Goal: Task Accomplishment & Management: Manage account settings

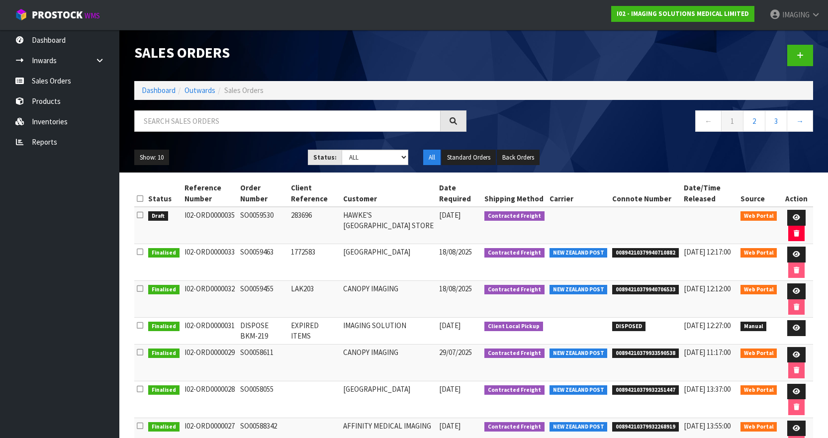
scroll to position [99, 0]
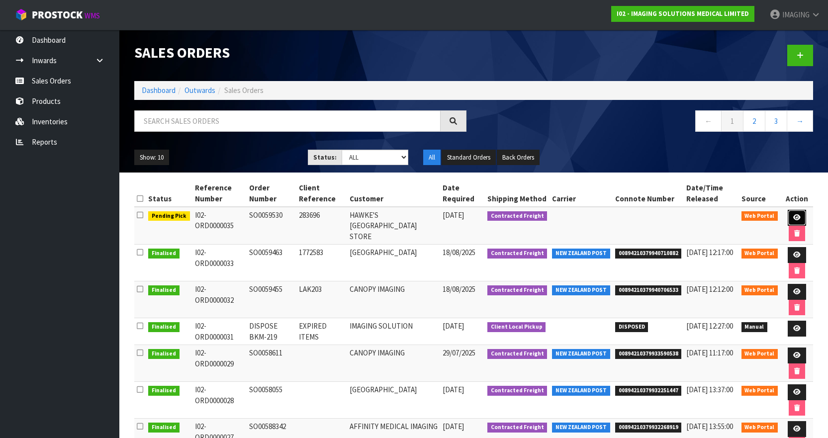
click at [799, 220] on icon at bounding box center [796, 217] width 7 height 6
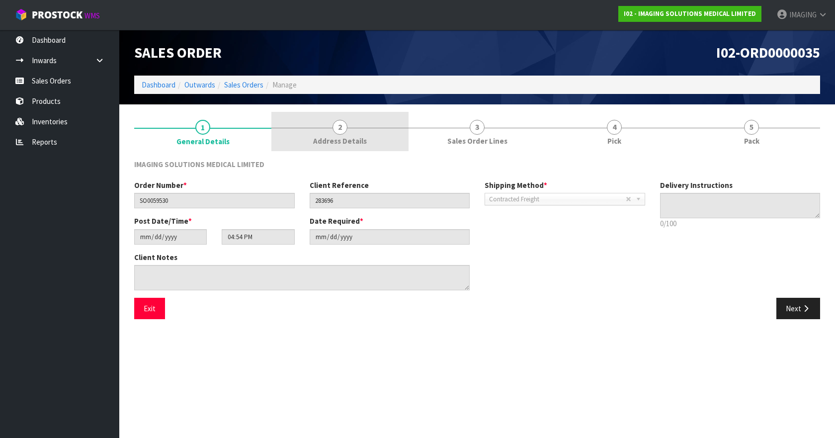
click at [346, 130] on span "2" at bounding box center [340, 127] width 15 height 15
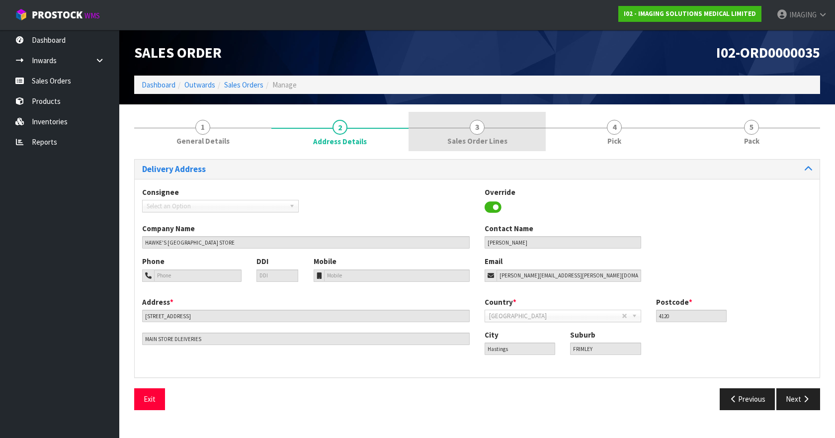
click at [479, 134] on span "3" at bounding box center [477, 127] width 15 height 15
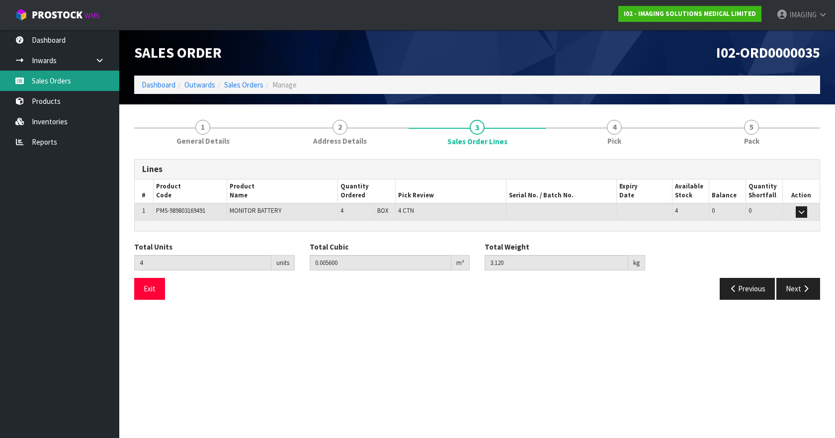
click at [56, 76] on link "Sales Orders" at bounding box center [59, 81] width 119 height 20
